Goal: Navigation & Orientation: Find specific page/section

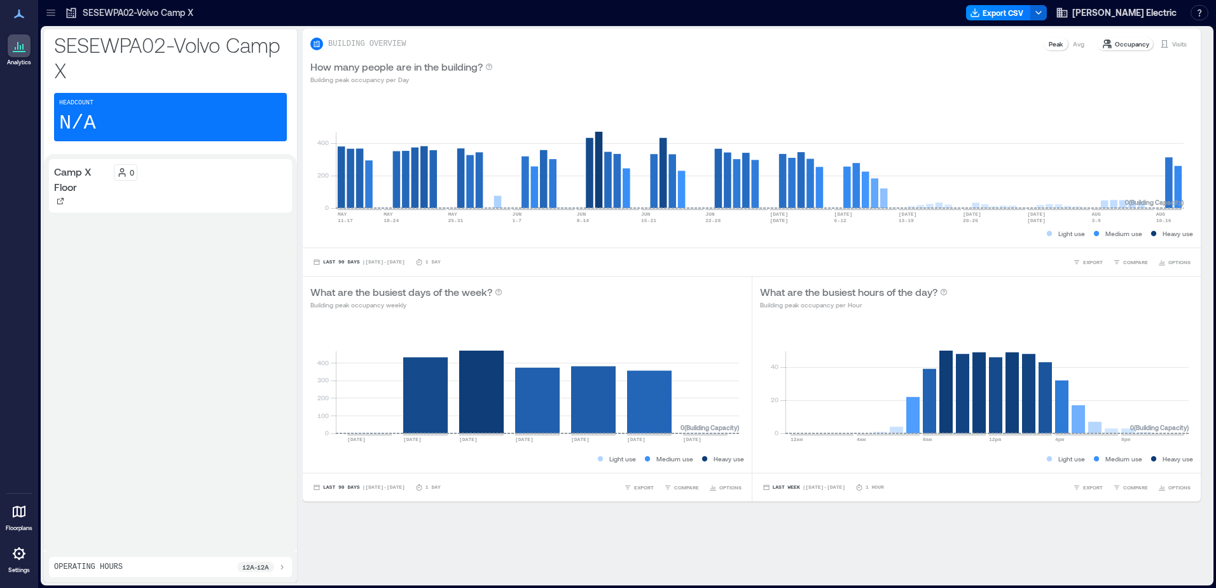
click at [18, 507] on icon at bounding box center [19, 512] width 13 height 12
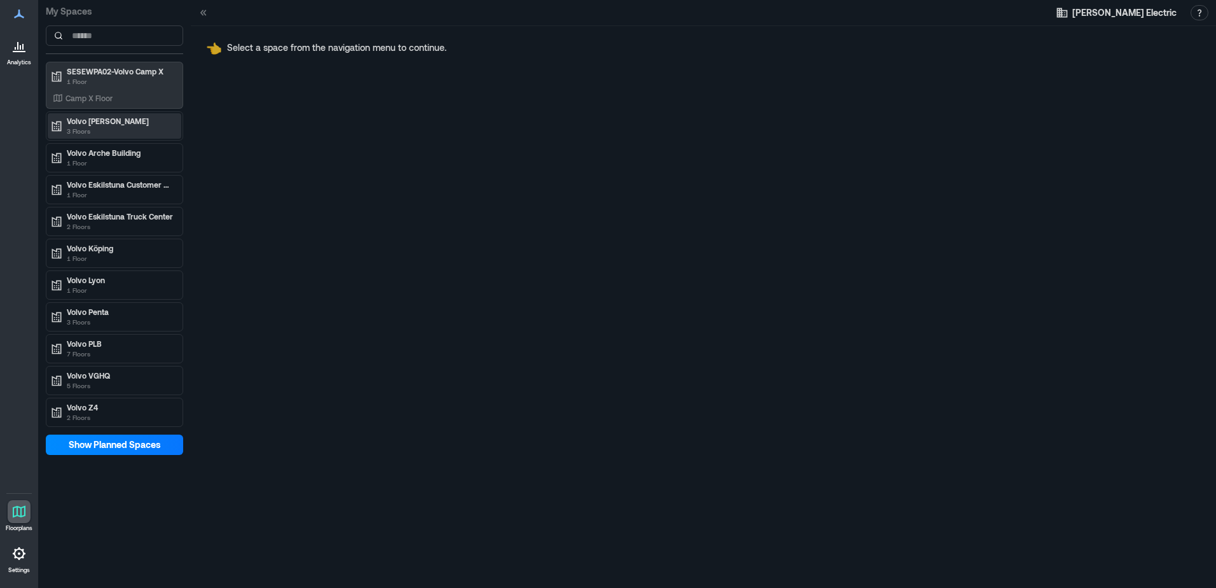
click at [142, 128] on p "3 Floors" at bounding box center [120, 131] width 107 height 10
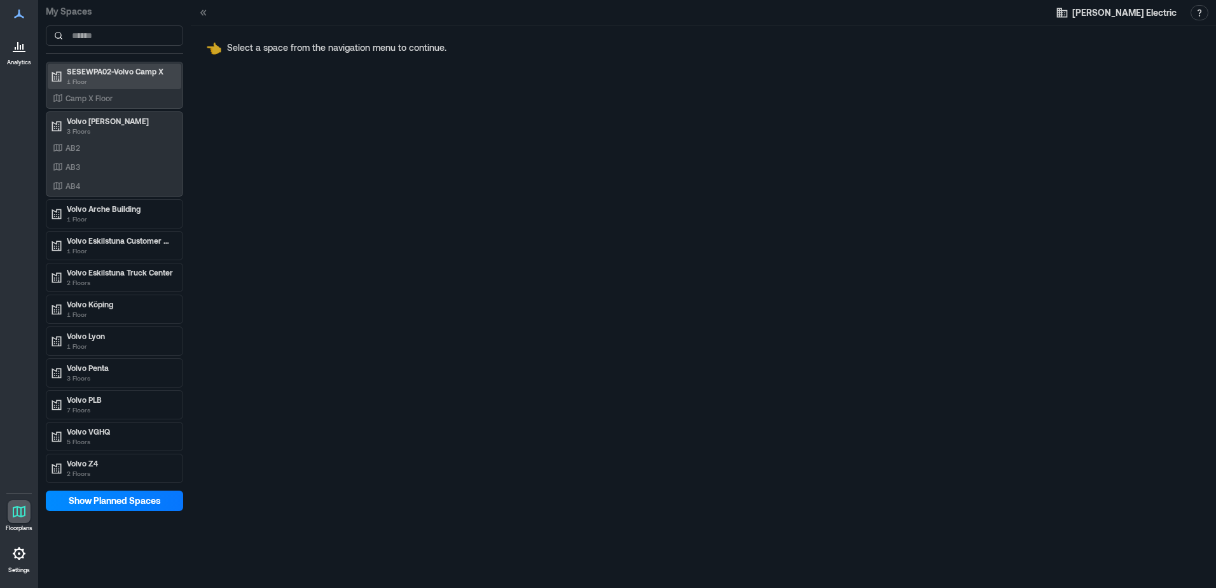
click at [144, 87] on div "SESEWPA02-Volvo Camp X 1 Floor" at bounding box center [115, 76] width 134 height 25
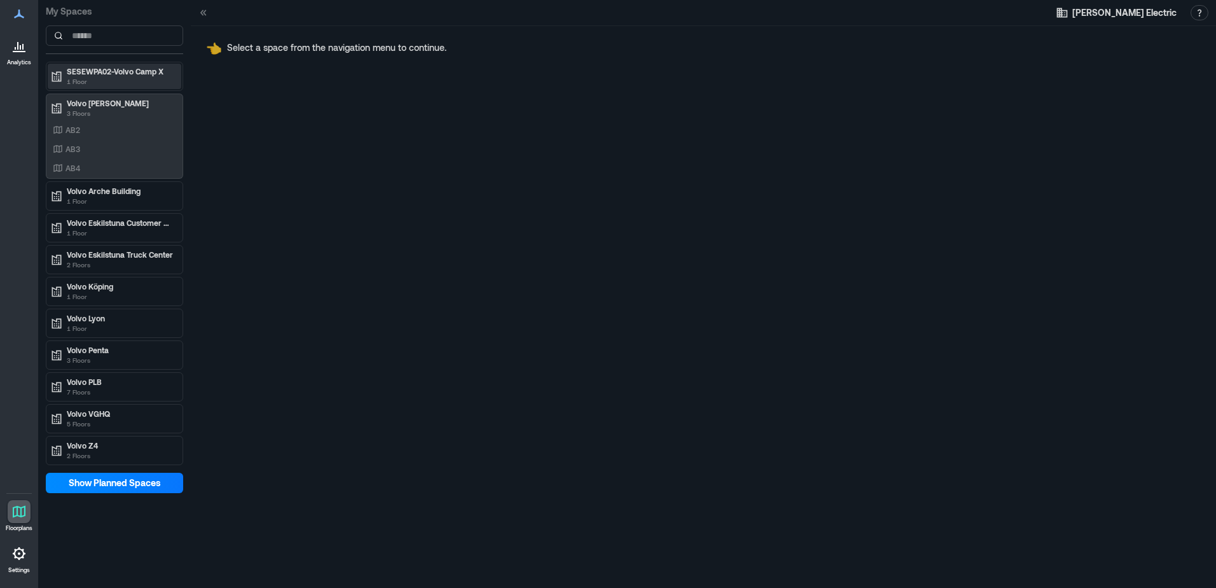
click at [126, 85] on p "1 Floor" at bounding box center [120, 81] width 107 height 10
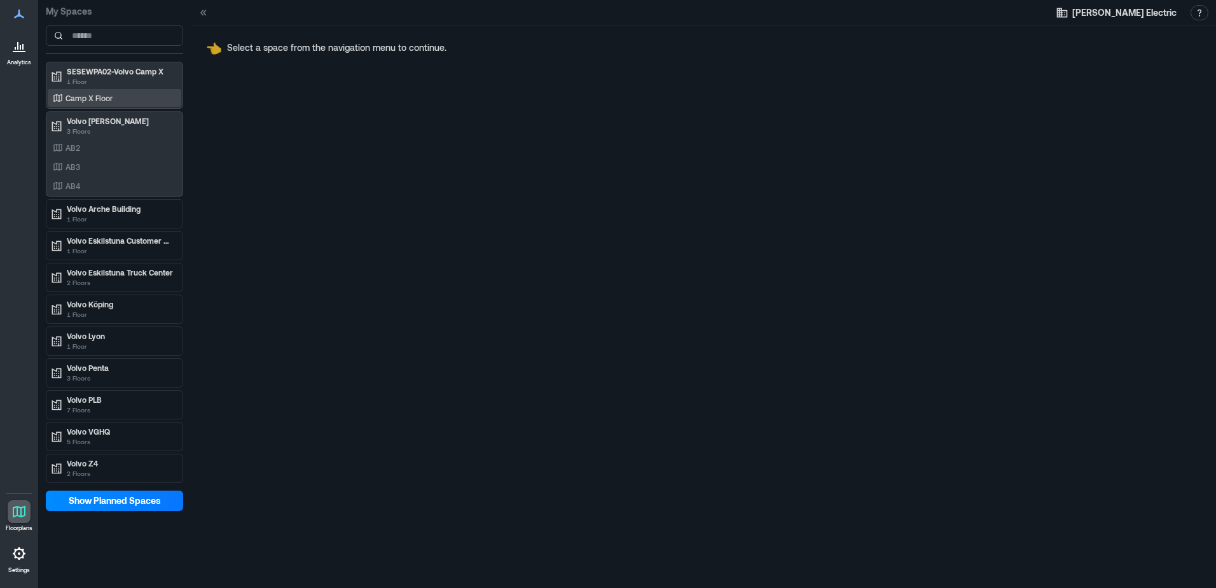
click at [114, 93] on div "Camp X Floor" at bounding box center [111, 98] width 123 height 13
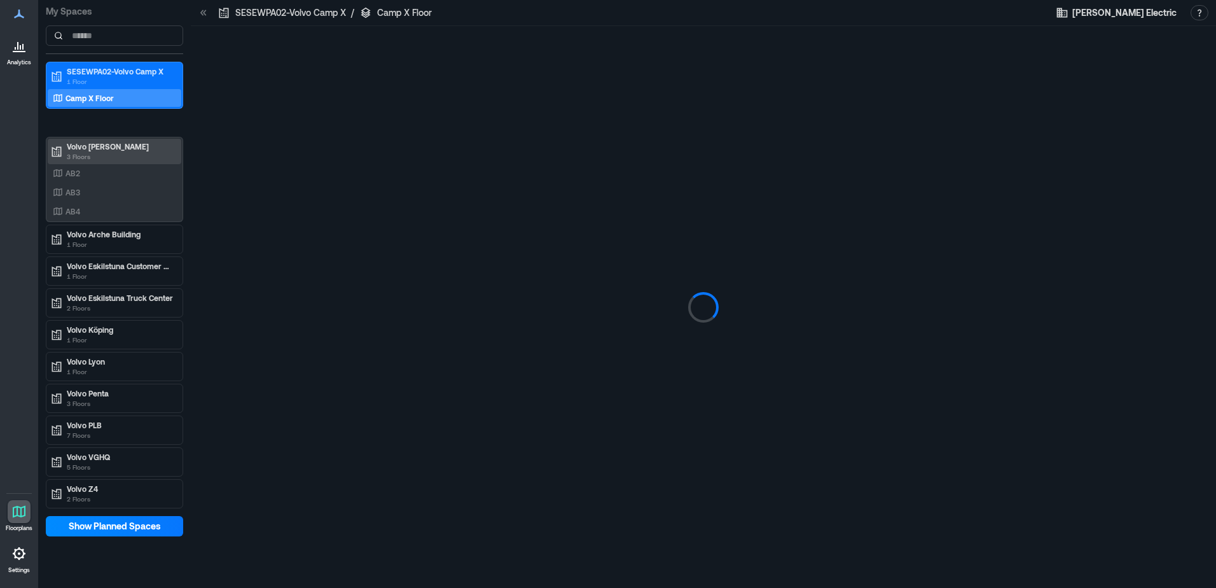
click at [123, 141] on p "Volvo [PERSON_NAME]" at bounding box center [120, 146] width 107 height 10
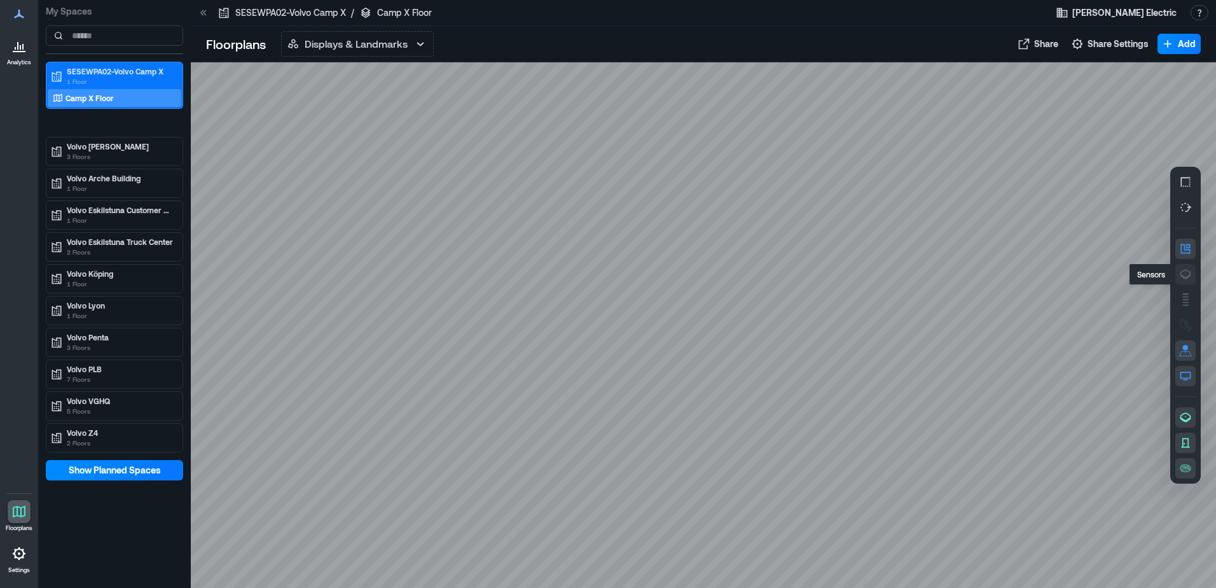
click at [1181, 275] on icon "button" at bounding box center [1185, 275] width 11 height 10
drag, startPoint x: 872, startPoint y: 322, endPoint x: 282, endPoint y: 303, distance: 591.0
click at [282, 303] on div at bounding box center [703, 324] width 1025 height 525
click at [1050, 311] on div "A0DXF050" at bounding box center [703, 324] width 1025 height 525
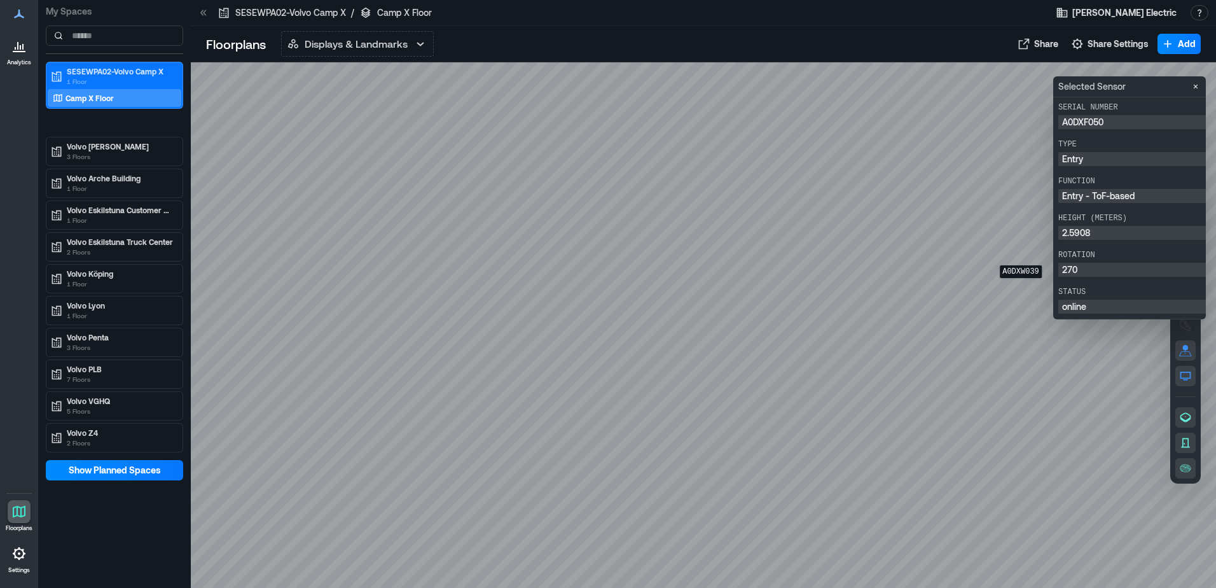
click at [1021, 287] on div "A0DXW039" at bounding box center [703, 324] width 1025 height 525
click at [1020, 275] on div "A0DXE003" at bounding box center [703, 324] width 1025 height 525
click at [141, 156] on p "3 Floors" at bounding box center [120, 156] width 107 height 10
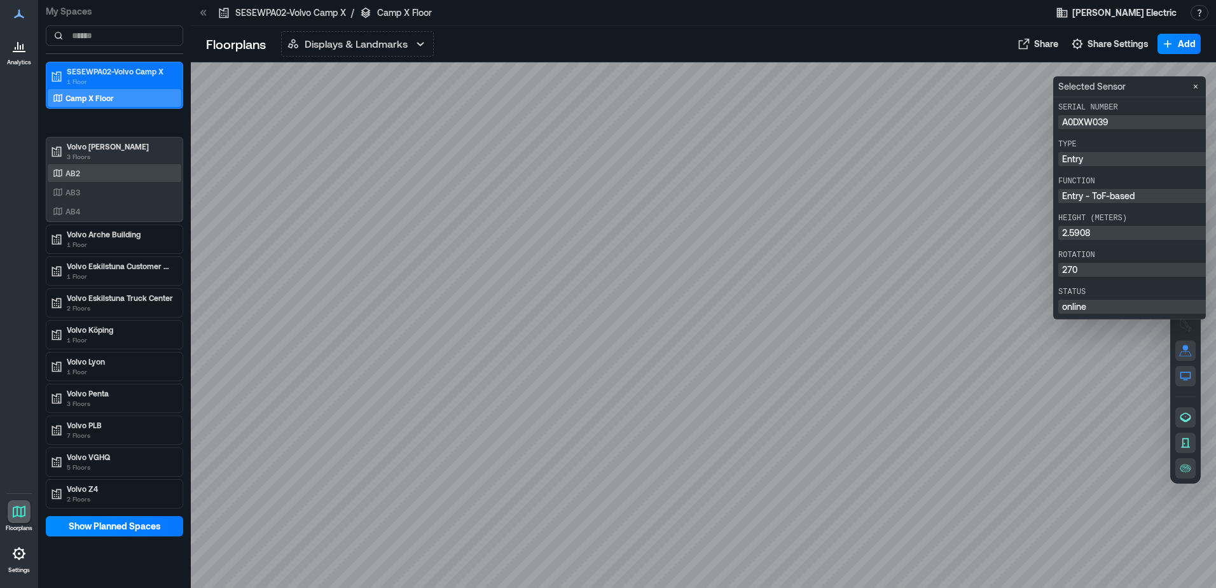
click at [126, 174] on div "AB2" at bounding box center [111, 173] width 123 height 13
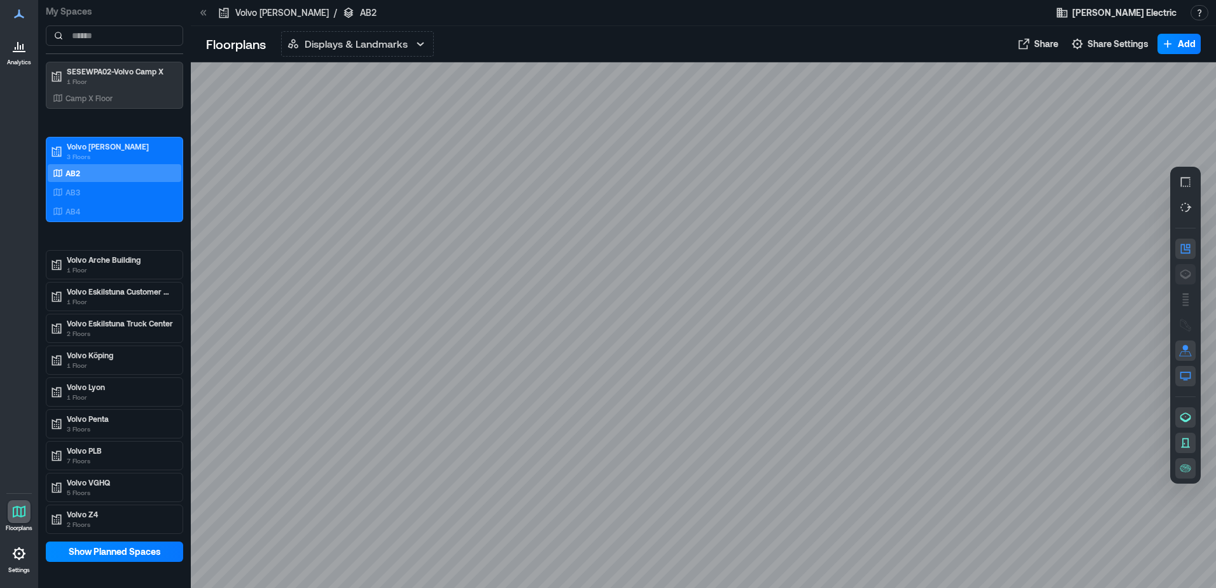
click at [1180, 273] on icon "button" at bounding box center [1185, 274] width 13 height 13
drag, startPoint x: 776, startPoint y: 387, endPoint x: 738, endPoint y: 352, distance: 51.3
click at [738, 352] on div at bounding box center [703, 324] width 1025 height 525
click at [110, 193] on div "AB3" at bounding box center [111, 192] width 123 height 13
click at [1183, 269] on icon "button" at bounding box center [1185, 274] width 13 height 13
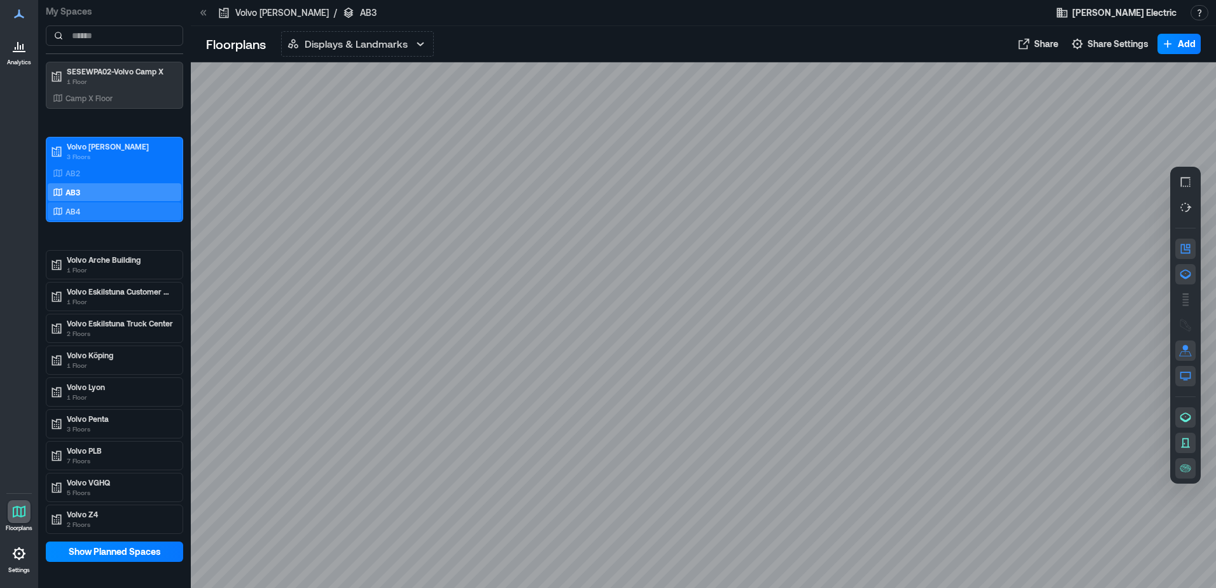
click at [135, 214] on div "AB4" at bounding box center [111, 211] width 123 height 13
click at [1182, 273] on icon "button" at bounding box center [1185, 274] width 13 height 13
click at [139, 422] on p "Volvo Penta" at bounding box center [120, 418] width 107 height 10
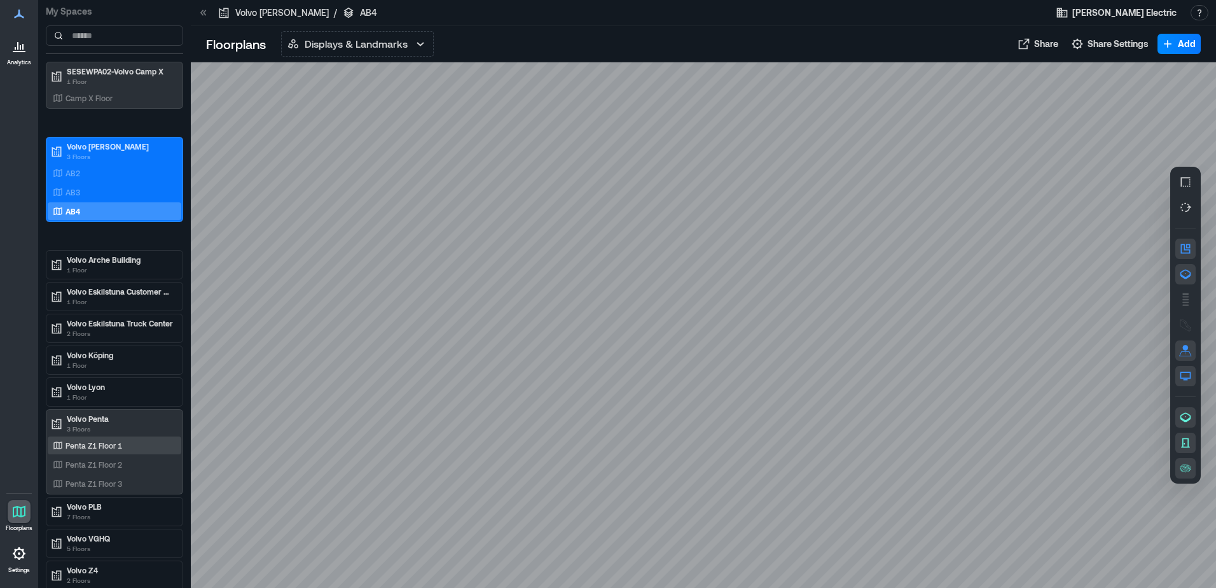
click at [137, 446] on div "Penta Z1 Floor 1" at bounding box center [111, 445] width 123 height 13
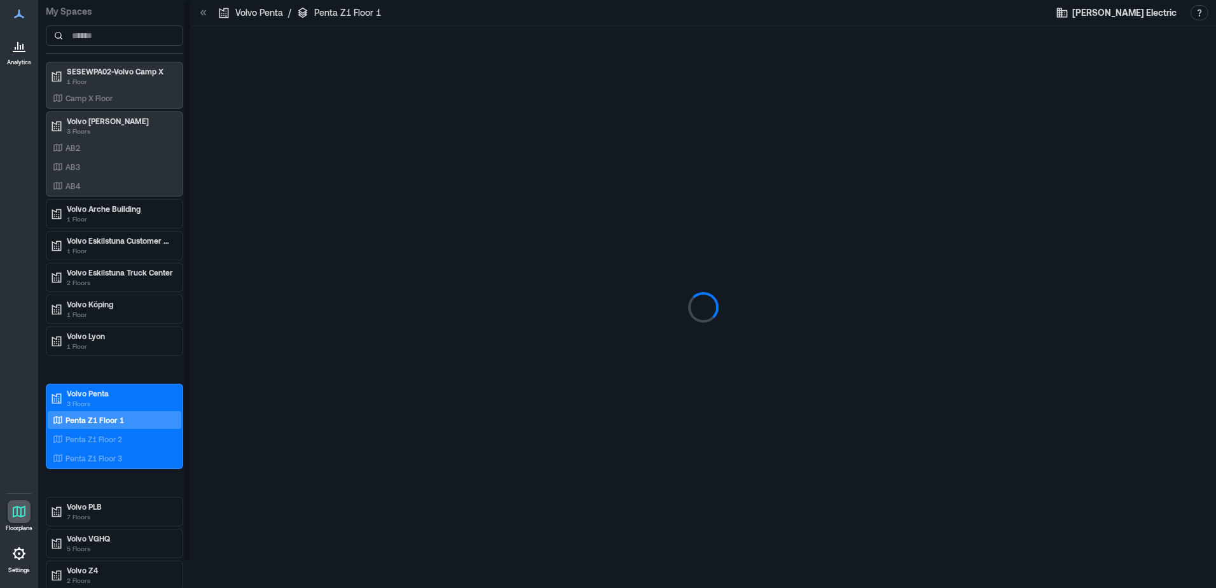
scroll to position [30, 0]
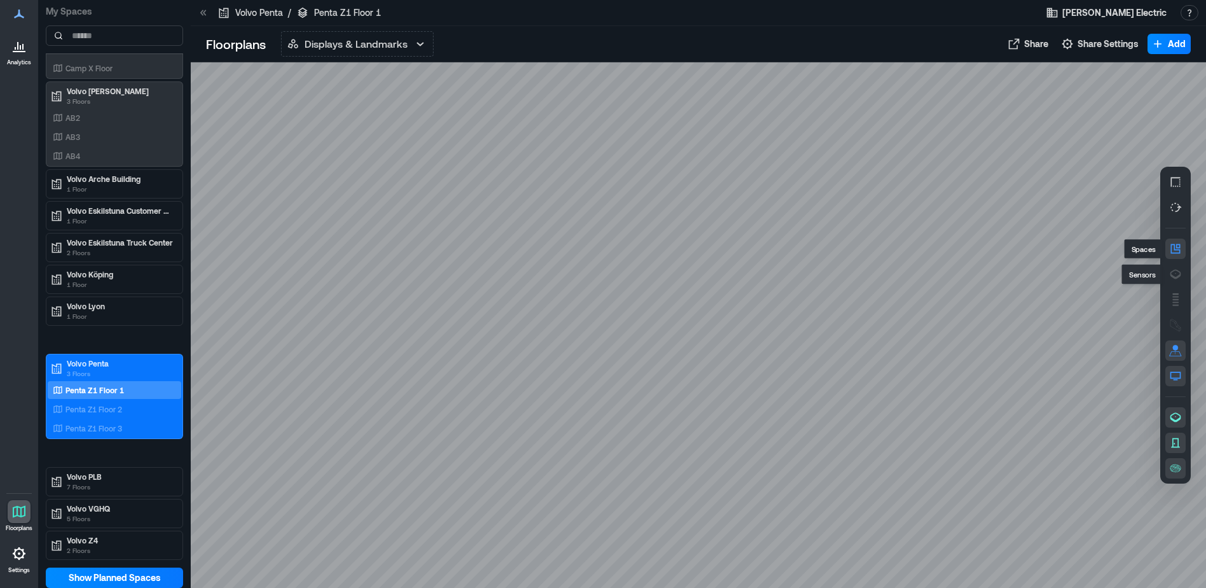
click at [1170, 254] on icon "button" at bounding box center [1175, 248] width 13 height 13
click at [1171, 270] on icon "button" at bounding box center [1175, 274] width 13 height 13
click at [1173, 253] on icon "button" at bounding box center [1176, 249] width 10 height 10
click at [67, 411] on p "Penta Z1 Floor 2" at bounding box center [93, 409] width 57 height 10
click at [1174, 273] on icon "button" at bounding box center [1175, 274] width 13 height 13
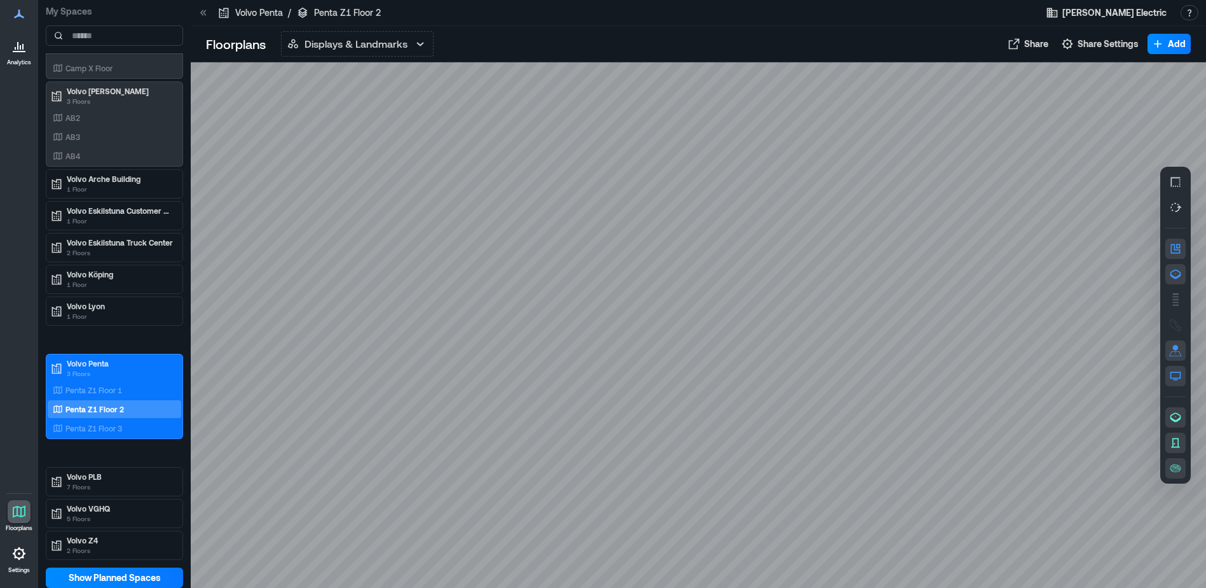
click at [1178, 247] on icon "button" at bounding box center [1176, 249] width 10 height 10
click at [122, 434] on div "Penta Z1 Floor 3" at bounding box center [115, 428] width 134 height 18
click at [1183, 274] on button "button" at bounding box center [1176, 274] width 20 height 20
drag, startPoint x: 588, startPoint y: 309, endPoint x: 486, endPoint y: 331, distance: 103.5
click at [486, 331] on div at bounding box center [698, 324] width 1015 height 525
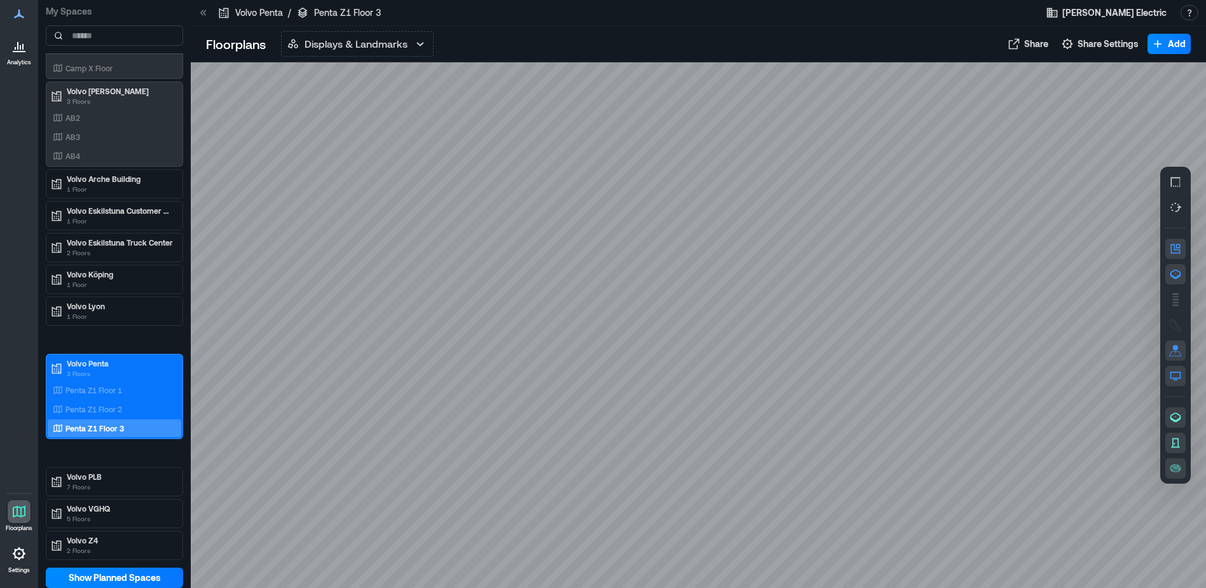
drag, startPoint x: 674, startPoint y: 312, endPoint x: 627, endPoint y: 312, distance: 47.1
click at [627, 312] on div at bounding box center [698, 324] width 1015 height 525
click at [110, 479] on p "Volvo PLB" at bounding box center [120, 476] width 107 height 10
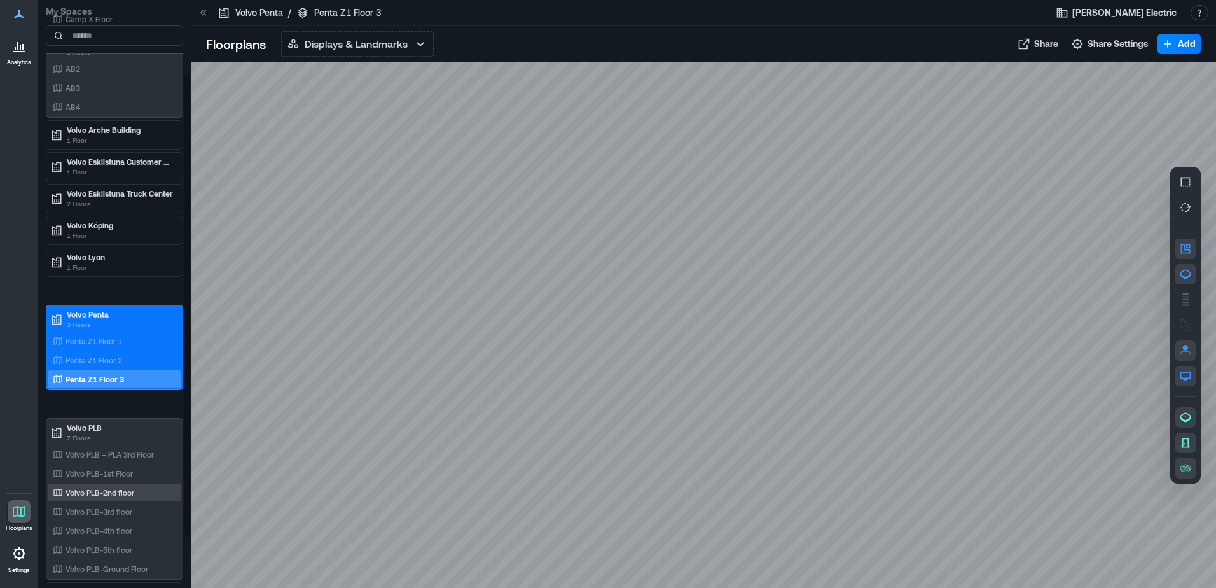
scroll to position [93, 0]
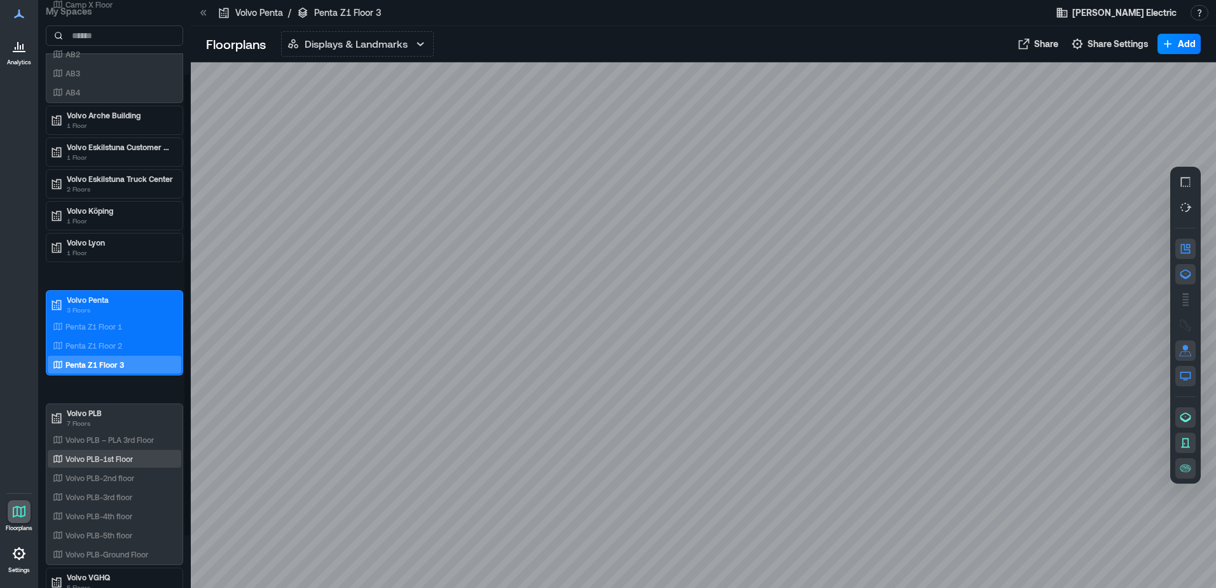
click at [142, 456] on div "Volvo PLB-1st Floor" at bounding box center [111, 458] width 123 height 13
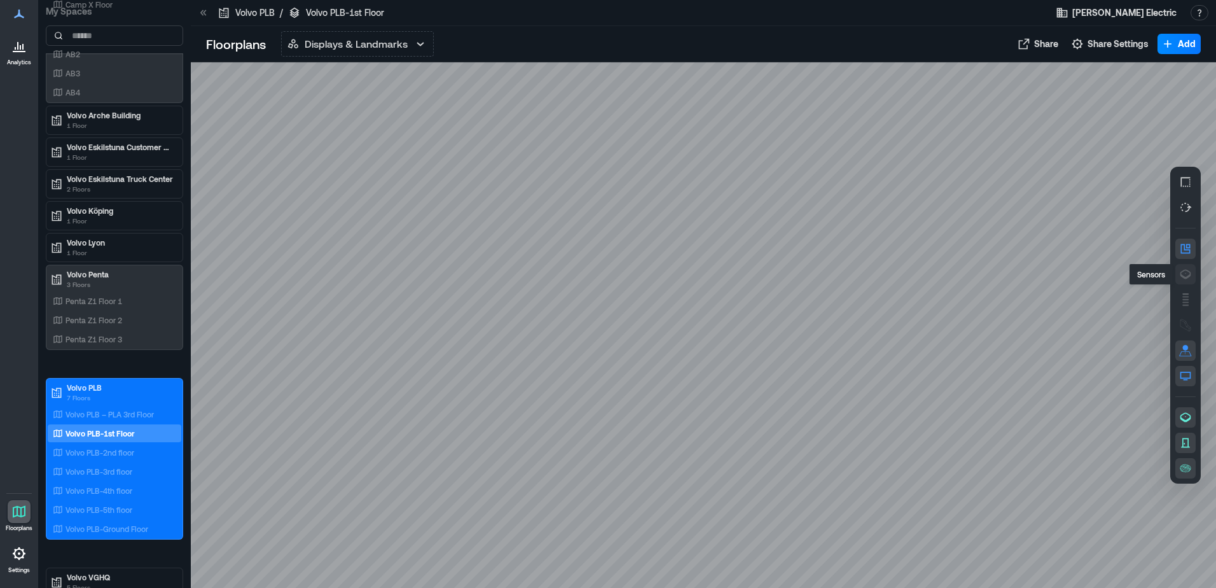
click at [1178, 273] on button "button" at bounding box center [1185, 274] width 20 height 20
click at [104, 420] on div "Volvo PLB – PLA 3rd Floor" at bounding box center [115, 414] width 134 height 18
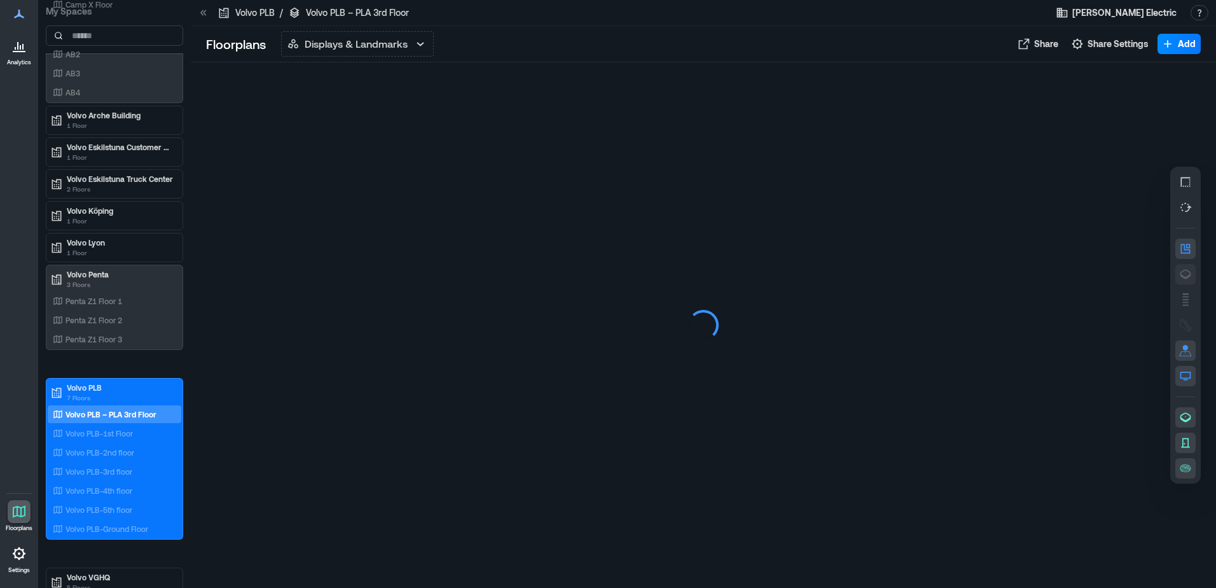
click at [1185, 273] on icon "button" at bounding box center [1185, 273] width 1 height 1
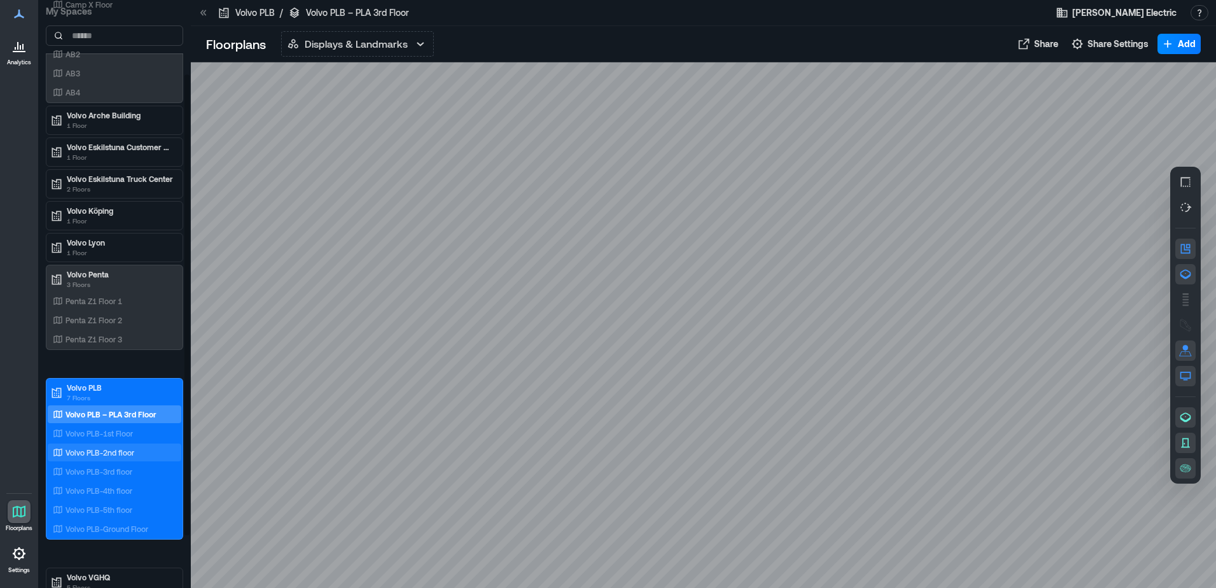
click at [121, 448] on p "Volvo PLB-2nd floor" at bounding box center [99, 452] width 69 height 10
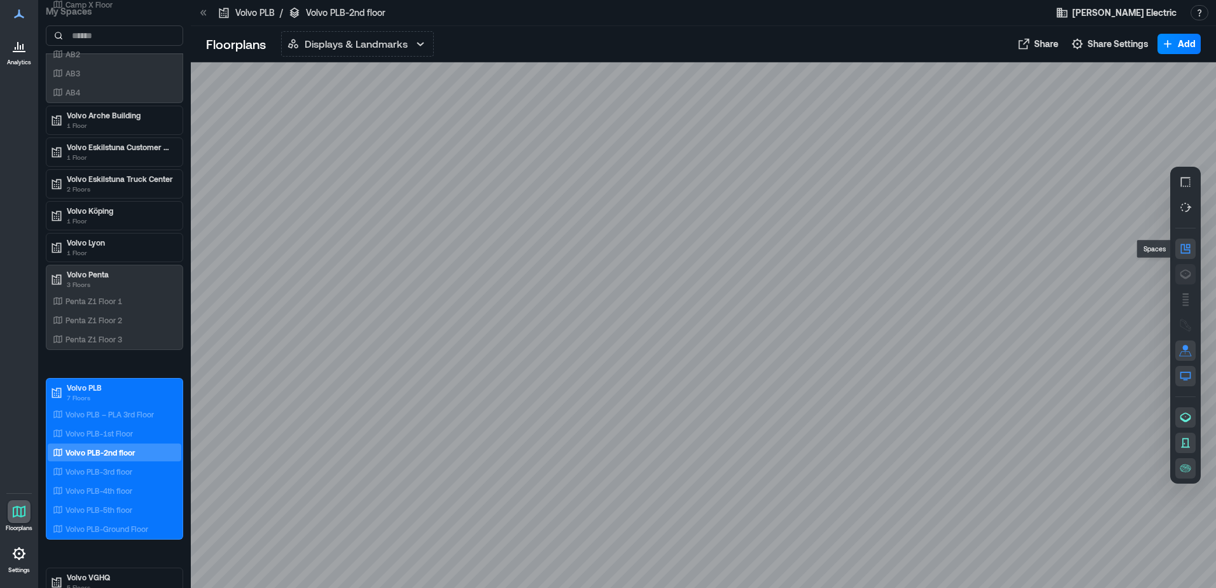
click at [1188, 270] on icon "button" at bounding box center [1185, 274] width 13 height 13
click at [109, 465] on div "Volvo PLB-3rd floor" at bounding box center [111, 471] width 123 height 13
click at [1188, 275] on icon "button" at bounding box center [1185, 275] width 11 height 10
click at [137, 496] on div "Volvo PLB-4th floor" at bounding box center [111, 490] width 123 height 13
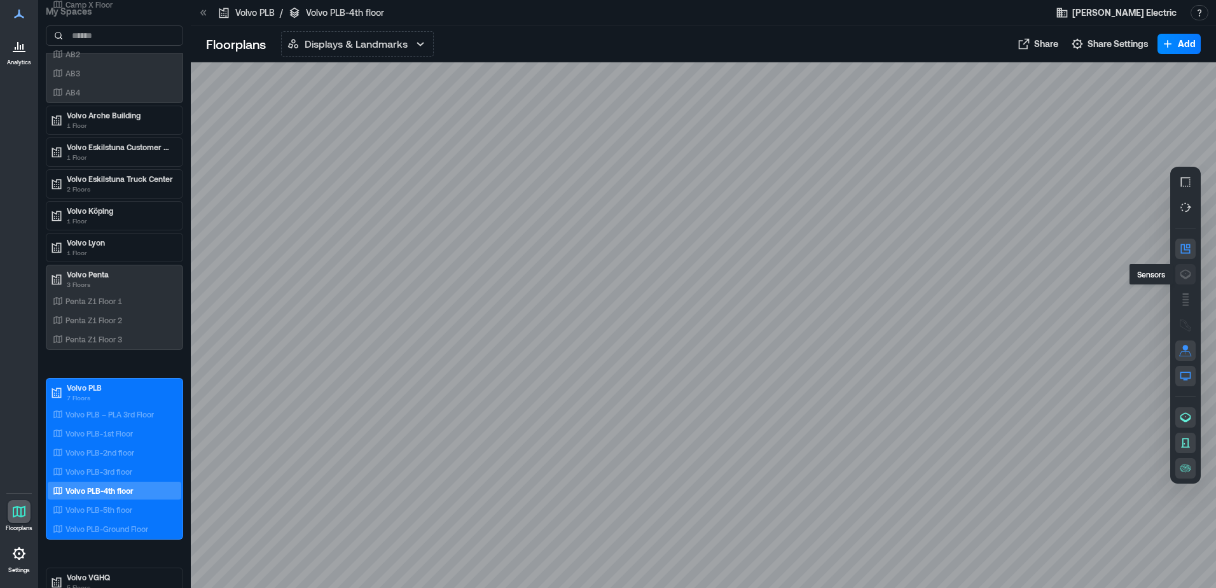
click at [1183, 273] on icon "button" at bounding box center [1185, 274] width 13 height 13
click at [132, 502] on div "Volvo PLB-5th floor" at bounding box center [115, 509] width 134 height 18
click at [1184, 275] on icon "button" at bounding box center [1185, 274] width 13 height 13
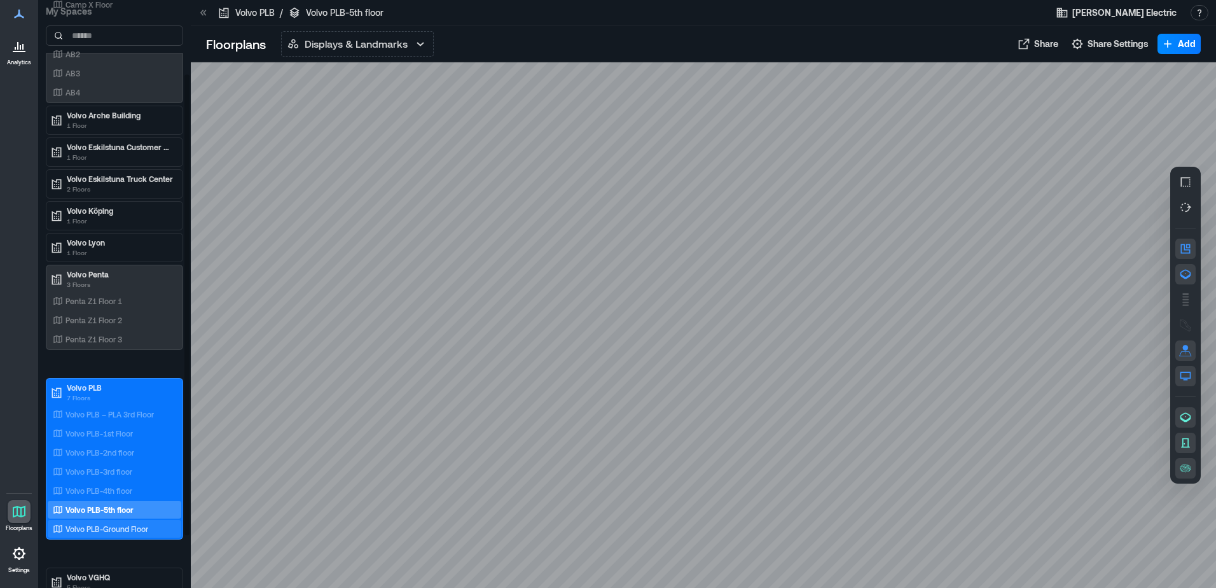
click at [120, 530] on p "Volvo PLB-Ground Floor" at bounding box center [106, 528] width 83 height 10
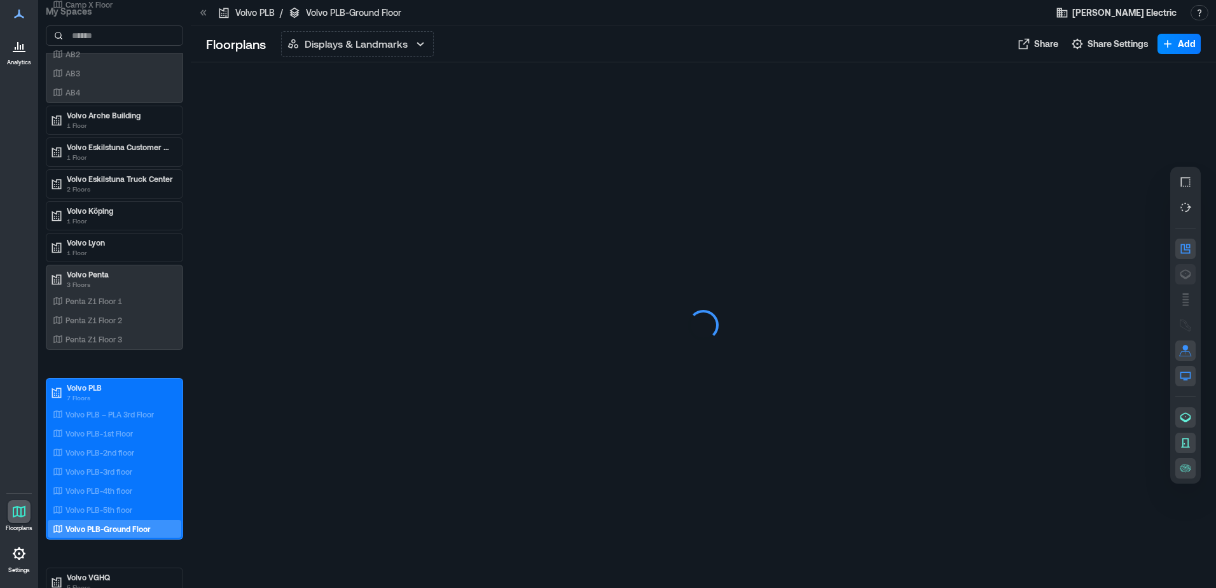
click at [1190, 272] on icon "button" at bounding box center [1185, 274] width 13 height 13
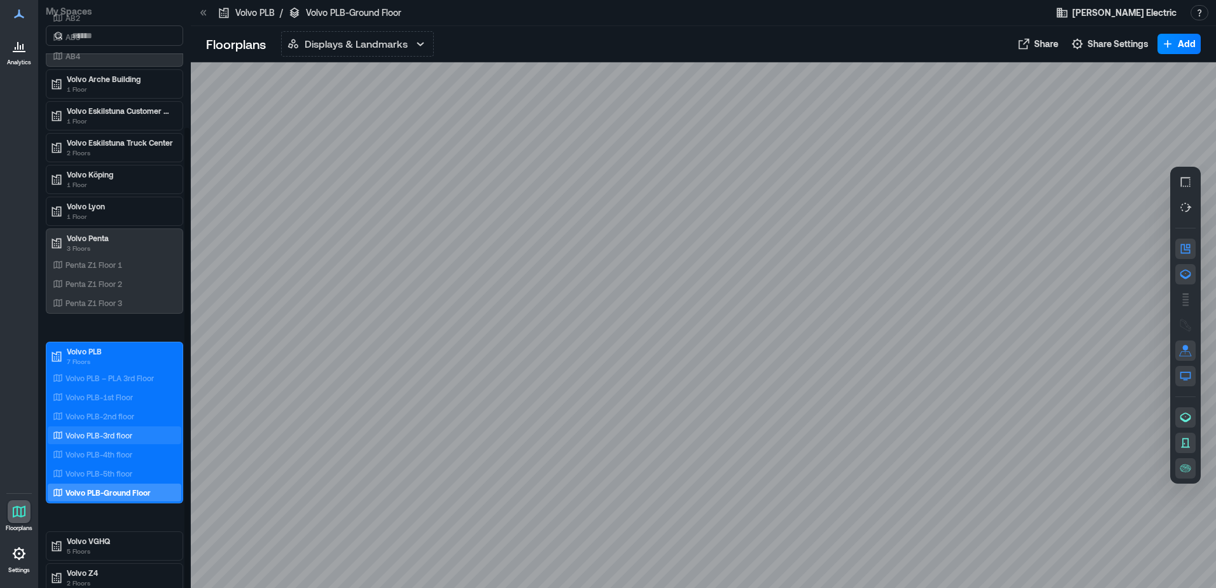
scroll to position [162, 0]
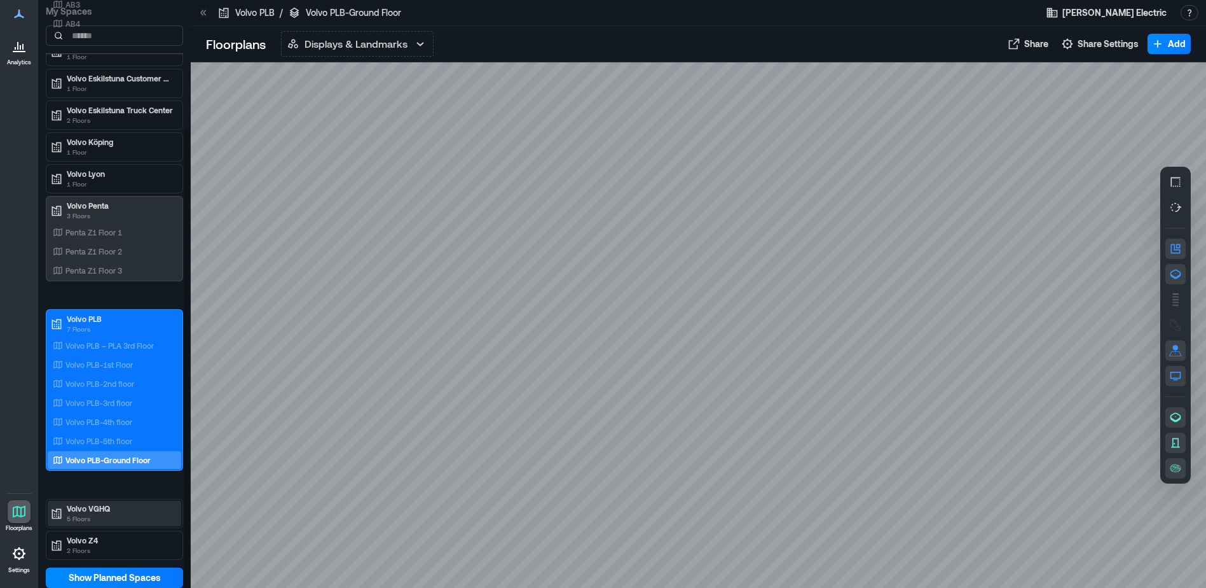
click at [109, 512] on p "Volvo VGHQ" at bounding box center [120, 508] width 107 height 10
click at [121, 534] on p "Volvo VGHQ: 3rd floor" at bounding box center [103, 535] width 76 height 10
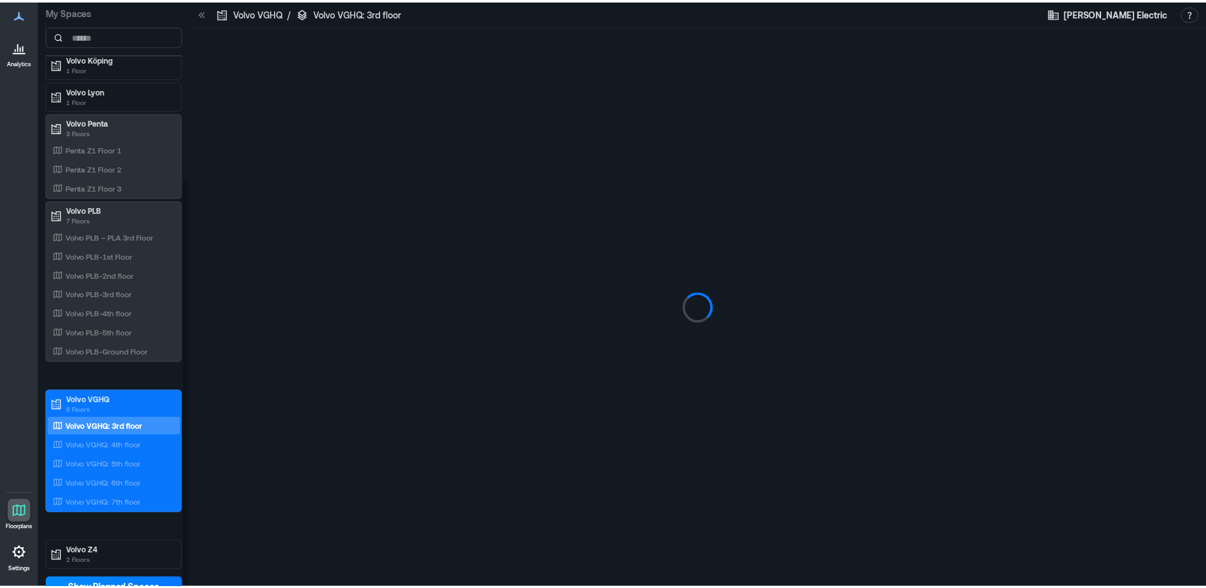
scroll to position [256, 0]
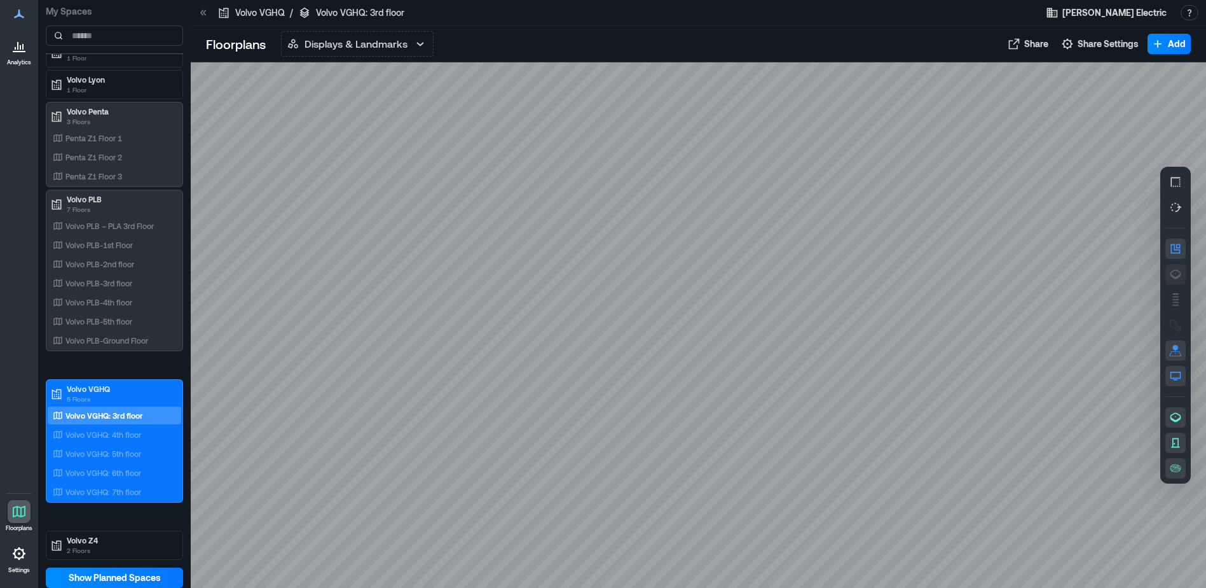
click at [1169, 273] on button "button" at bounding box center [1176, 274] width 20 height 20
click at [141, 426] on div "Volvo VGHQ: 4th floor" at bounding box center [115, 434] width 134 height 18
click at [1172, 273] on icon "button" at bounding box center [1175, 274] width 13 height 13
click at [139, 457] on p "Volvo VGHQ: 5th floor" at bounding box center [103, 453] width 76 height 10
click at [1175, 279] on icon "button" at bounding box center [1176, 275] width 11 height 10
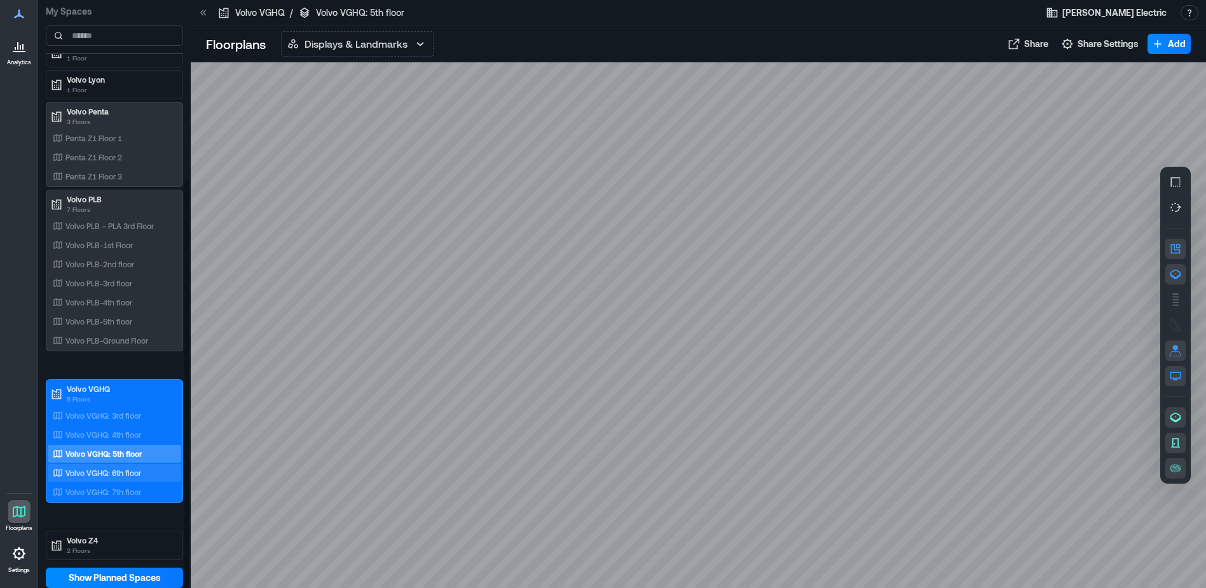
click at [142, 468] on div "Volvo VGHQ: 6th floor" at bounding box center [111, 472] width 123 height 13
click at [1173, 279] on icon "button" at bounding box center [1175, 274] width 13 height 13
click at [109, 487] on p "Volvo VGHQ: 7th floor" at bounding box center [103, 491] width 76 height 10
click at [1177, 279] on icon "button" at bounding box center [1175, 274] width 13 height 13
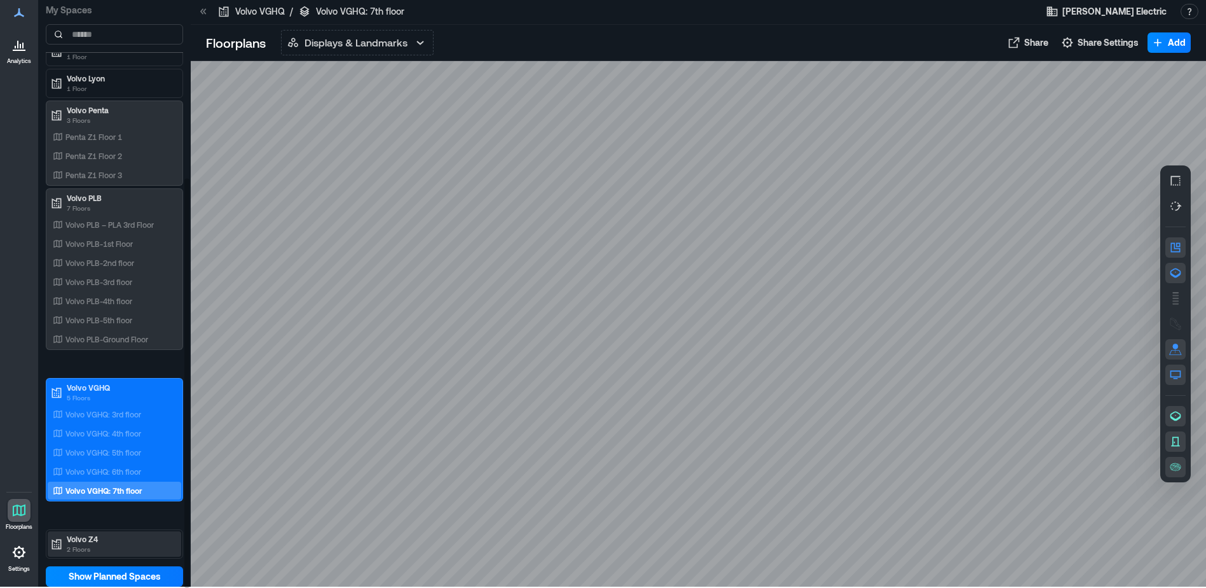
click at [107, 540] on p "Volvo Z4" at bounding box center [120, 538] width 107 height 10
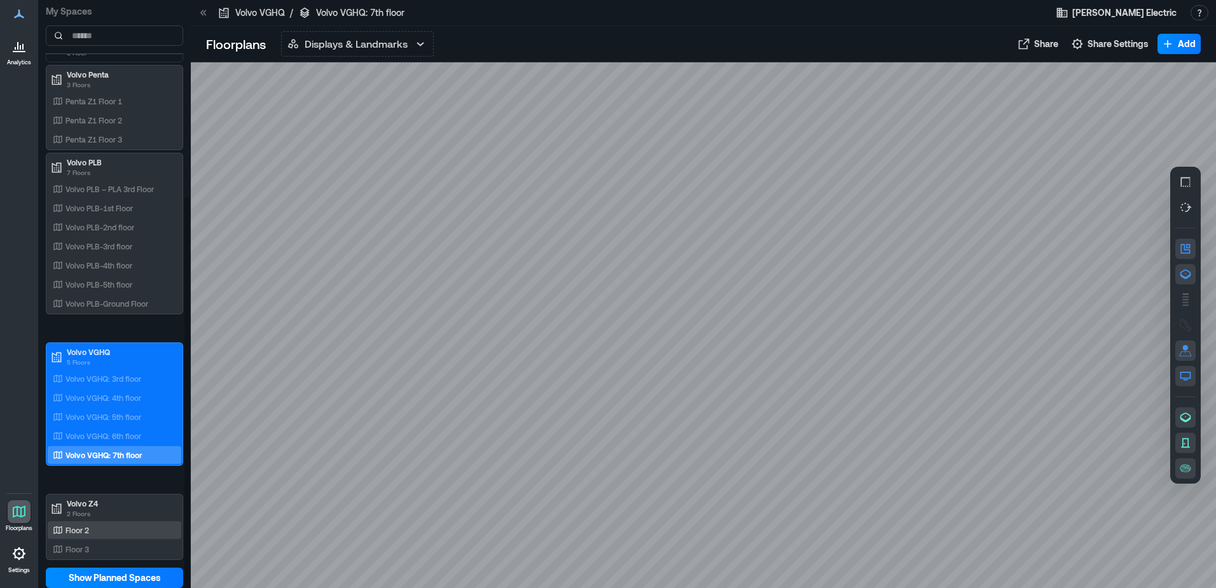
click at [114, 525] on div "Floor 2" at bounding box center [111, 529] width 123 height 13
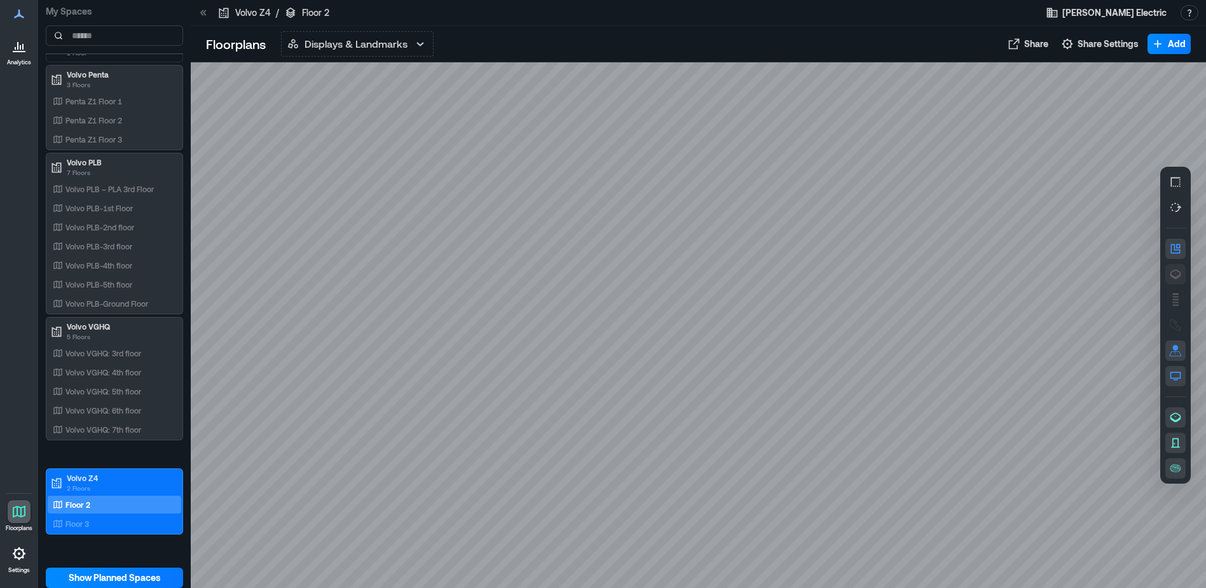
click at [1172, 276] on icon "button" at bounding box center [1176, 275] width 11 height 10
click at [97, 525] on div "Floor 3" at bounding box center [111, 523] width 123 height 13
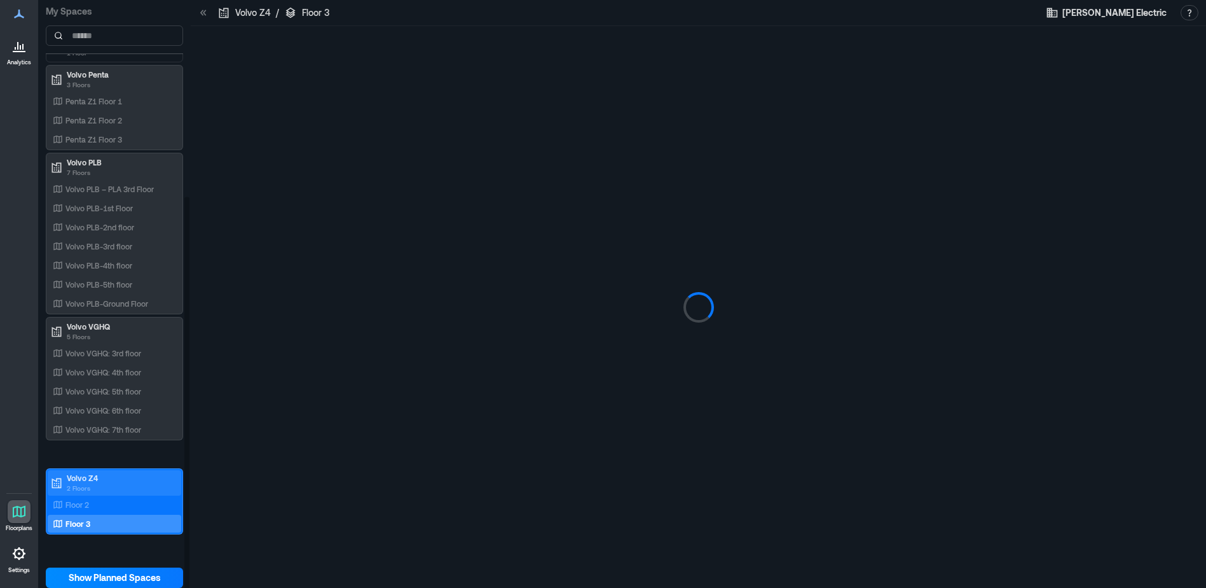
scroll to position [1, 0]
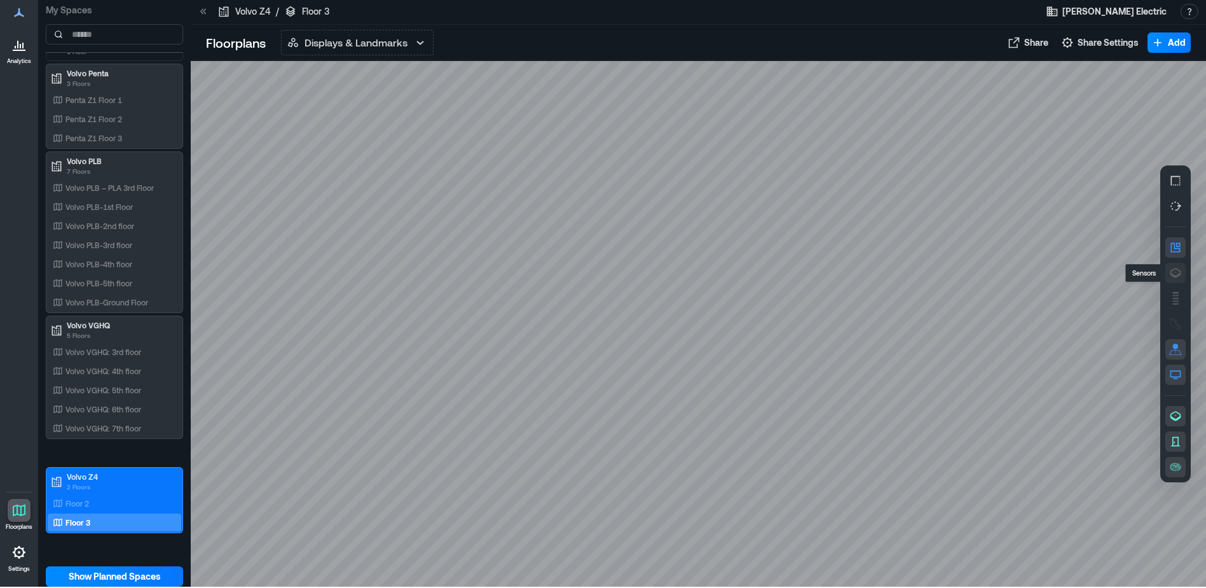
click at [1181, 272] on icon "button" at bounding box center [1176, 273] width 11 height 10
drag, startPoint x: 488, startPoint y: 425, endPoint x: 829, endPoint y: 351, distance: 348.7
click at [829, 351] on div at bounding box center [698, 323] width 1015 height 525
drag, startPoint x: 921, startPoint y: 359, endPoint x: 764, endPoint y: 350, distance: 158.0
click at [764, 350] on div at bounding box center [698, 323] width 1015 height 525
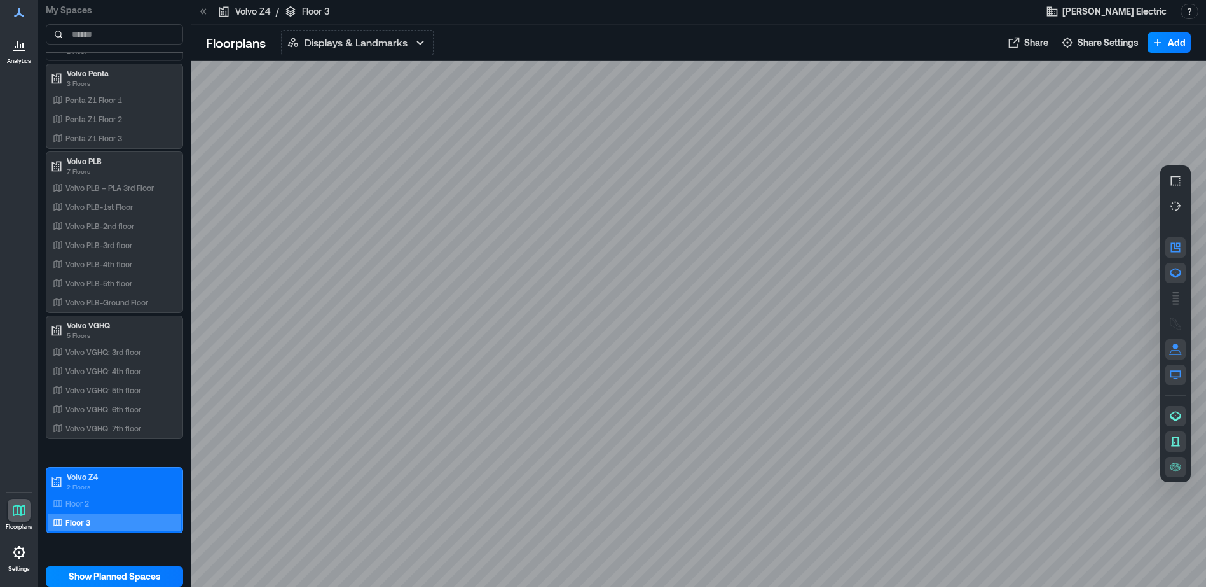
drag, startPoint x: 1009, startPoint y: 360, endPoint x: 820, endPoint y: 383, distance: 190.2
click at [820, 383] on div at bounding box center [698, 323] width 1015 height 525
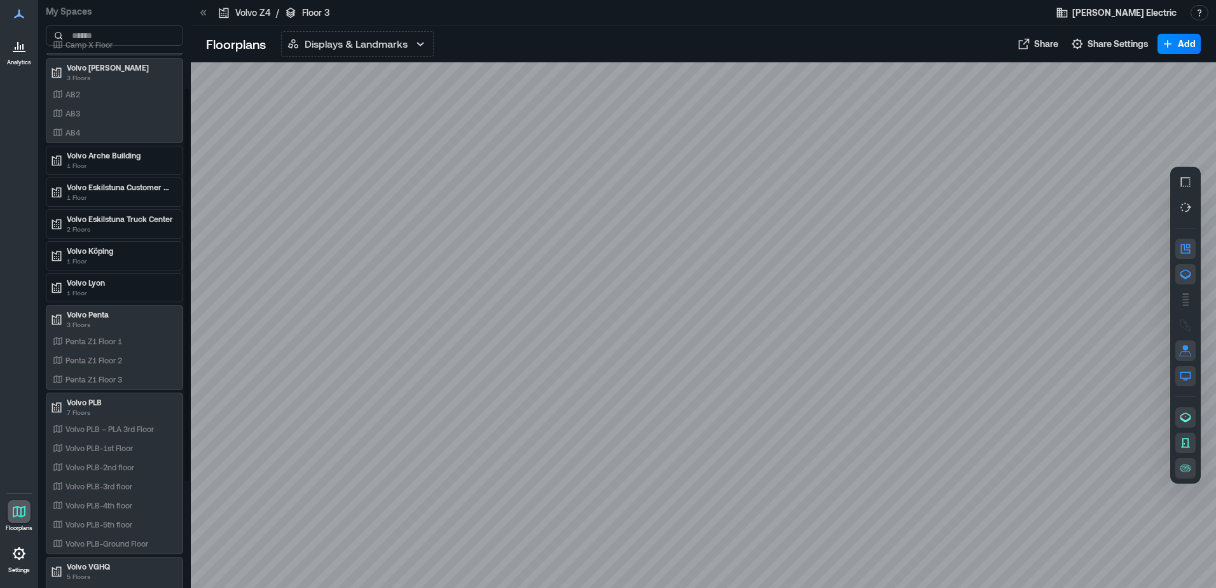
scroll to position [0, 0]
